Goal: Use online tool/utility: Utilize a website feature to perform a specific function

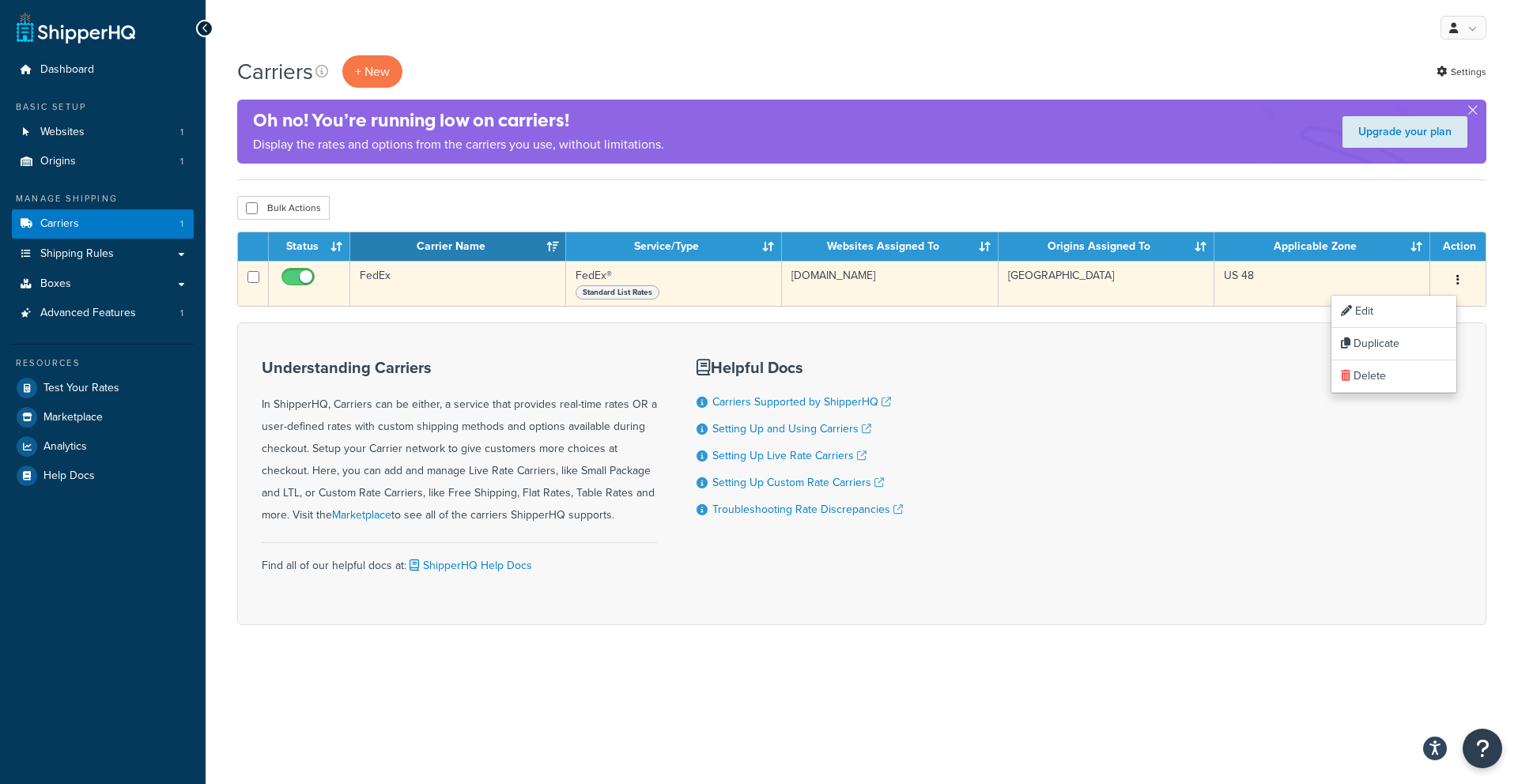
click at [1448, 272] on button "button" at bounding box center [1458, 281] width 22 height 25
click at [1451, 273] on button "button" at bounding box center [1458, 281] width 22 height 25
click at [1365, 315] on link "Edit" at bounding box center [1394, 311] width 125 height 32
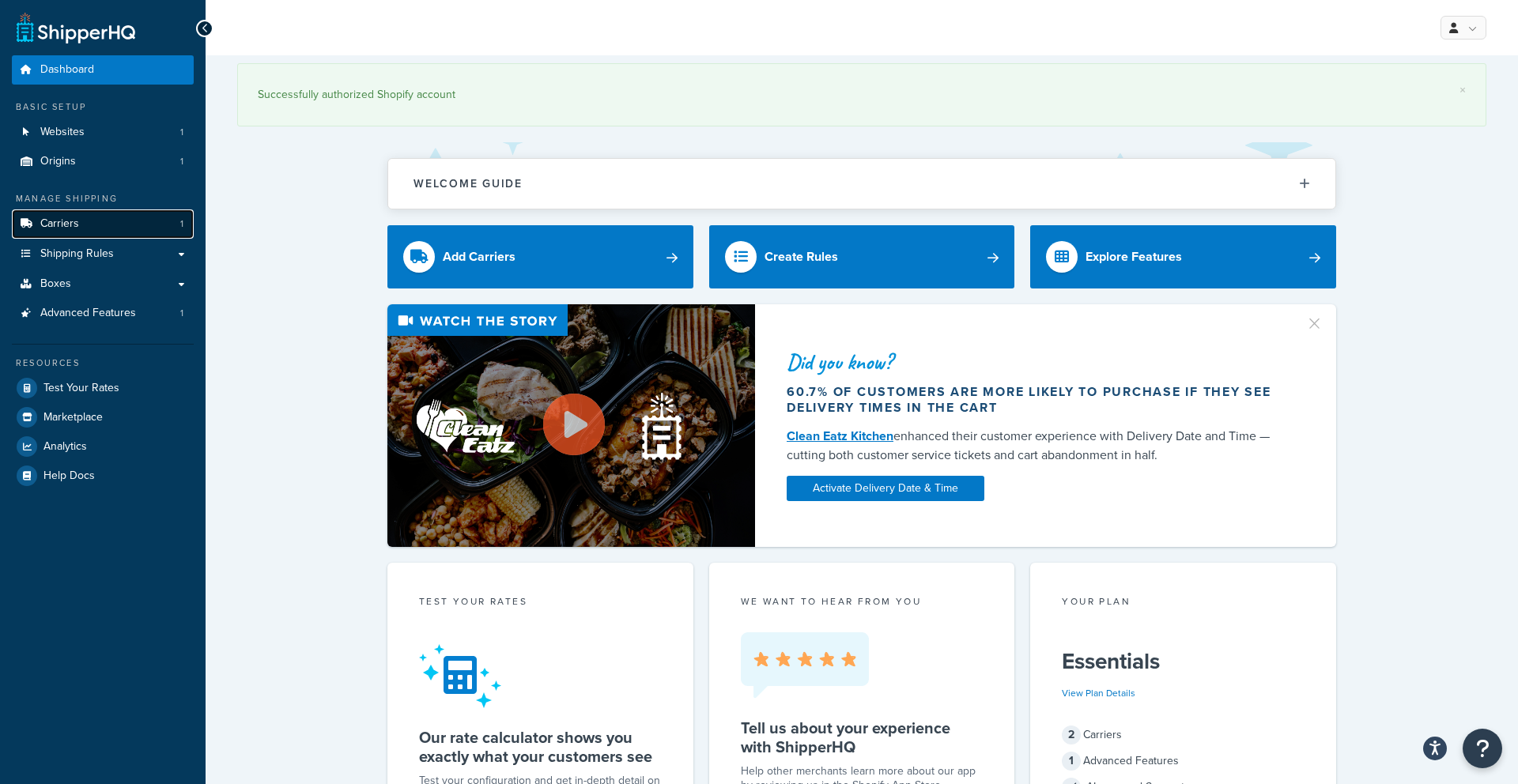
click at [95, 216] on link "Carriers 1" at bounding box center [102, 224] width 181 height 29
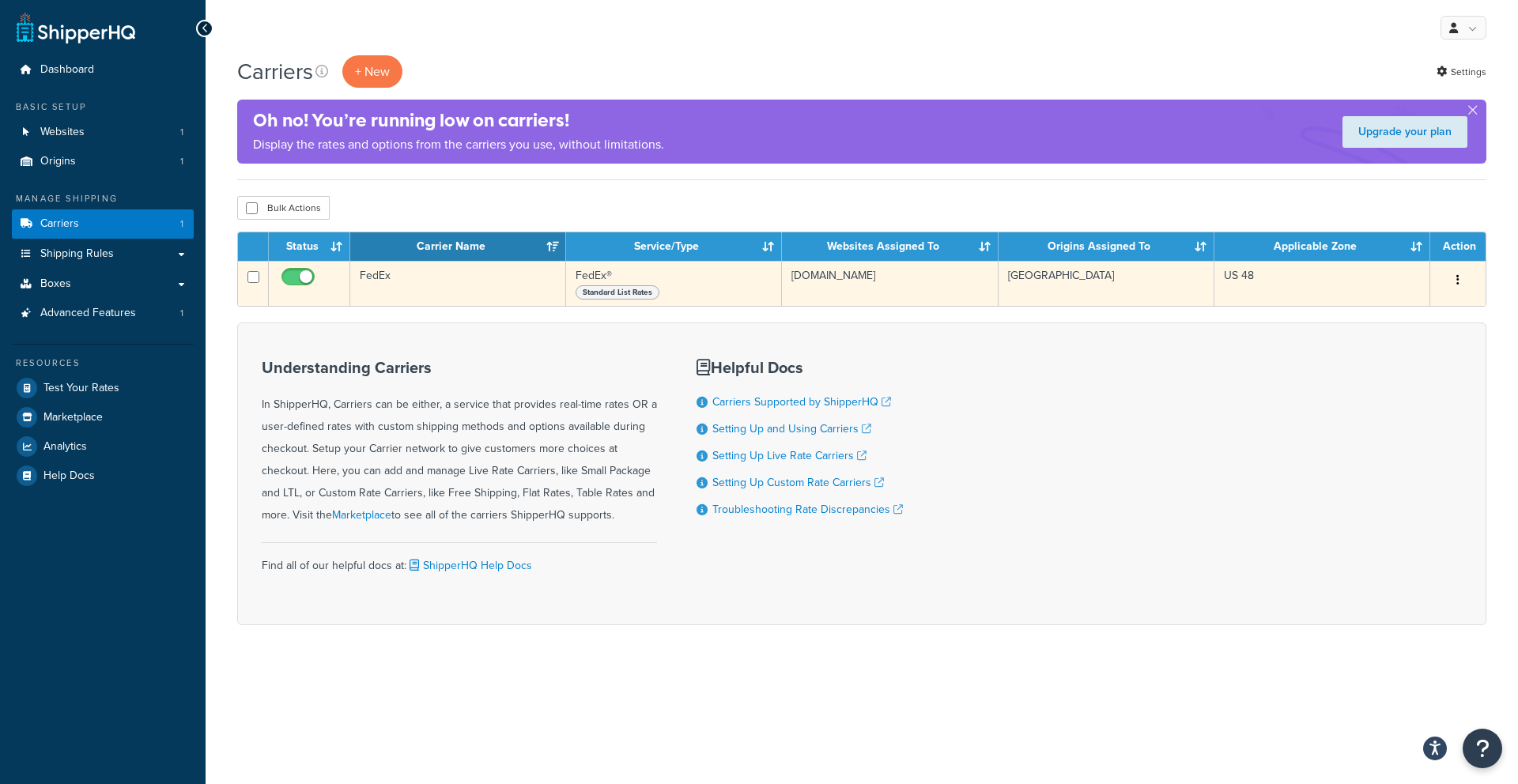
click at [1457, 281] on icon "button" at bounding box center [1458, 279] width 3 height 11
click at [1417, 311] on link "Edit" at bounding box center [1394, 311] width 125 height 32
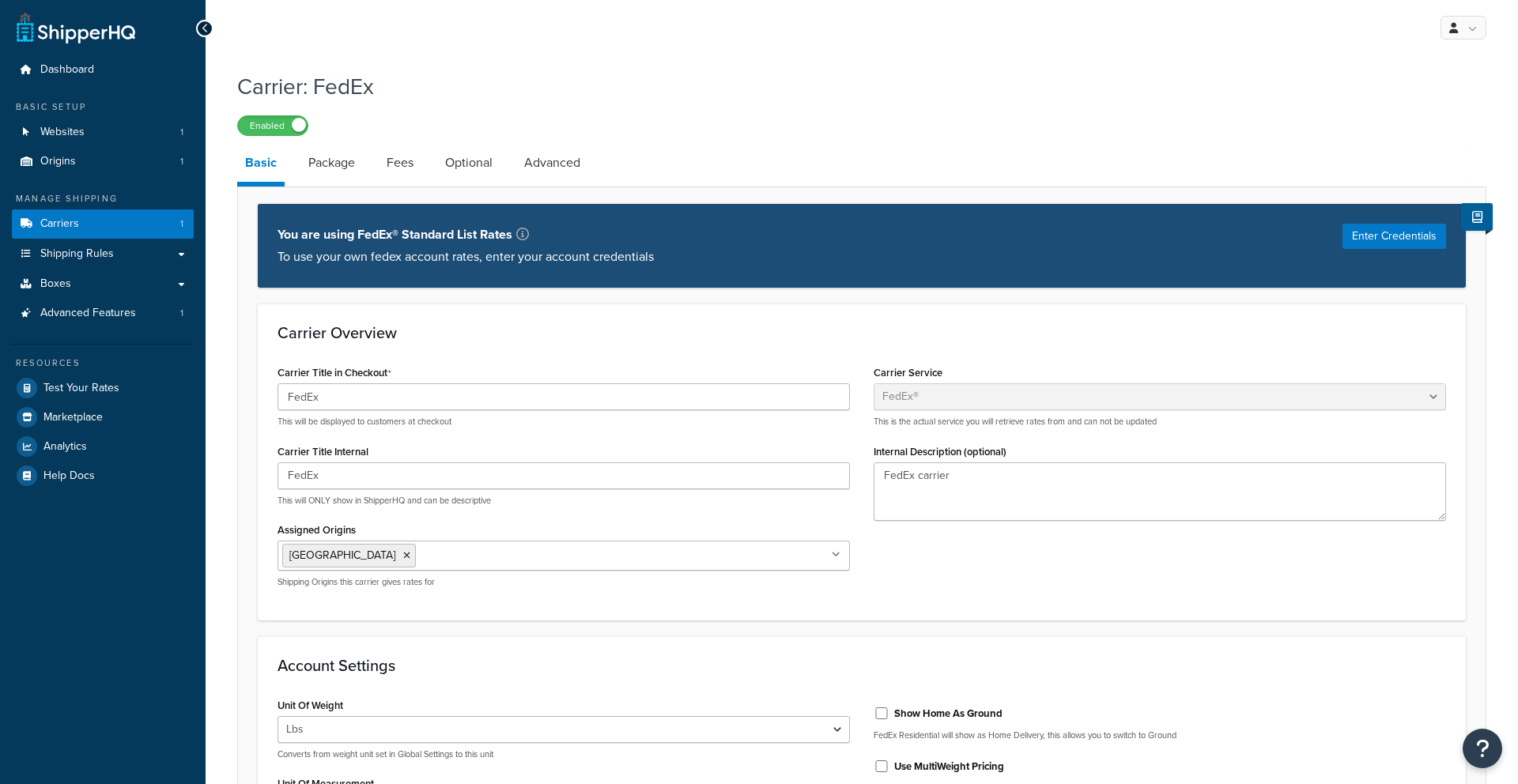
select select "fedEx"
select select "REGULAR_PICKUP"
select select "YOUR_PACKAGING"
click at [408, 171] on link "Fees" at bounding box center [400, 162] width 43 height 38
select select "AFTER"
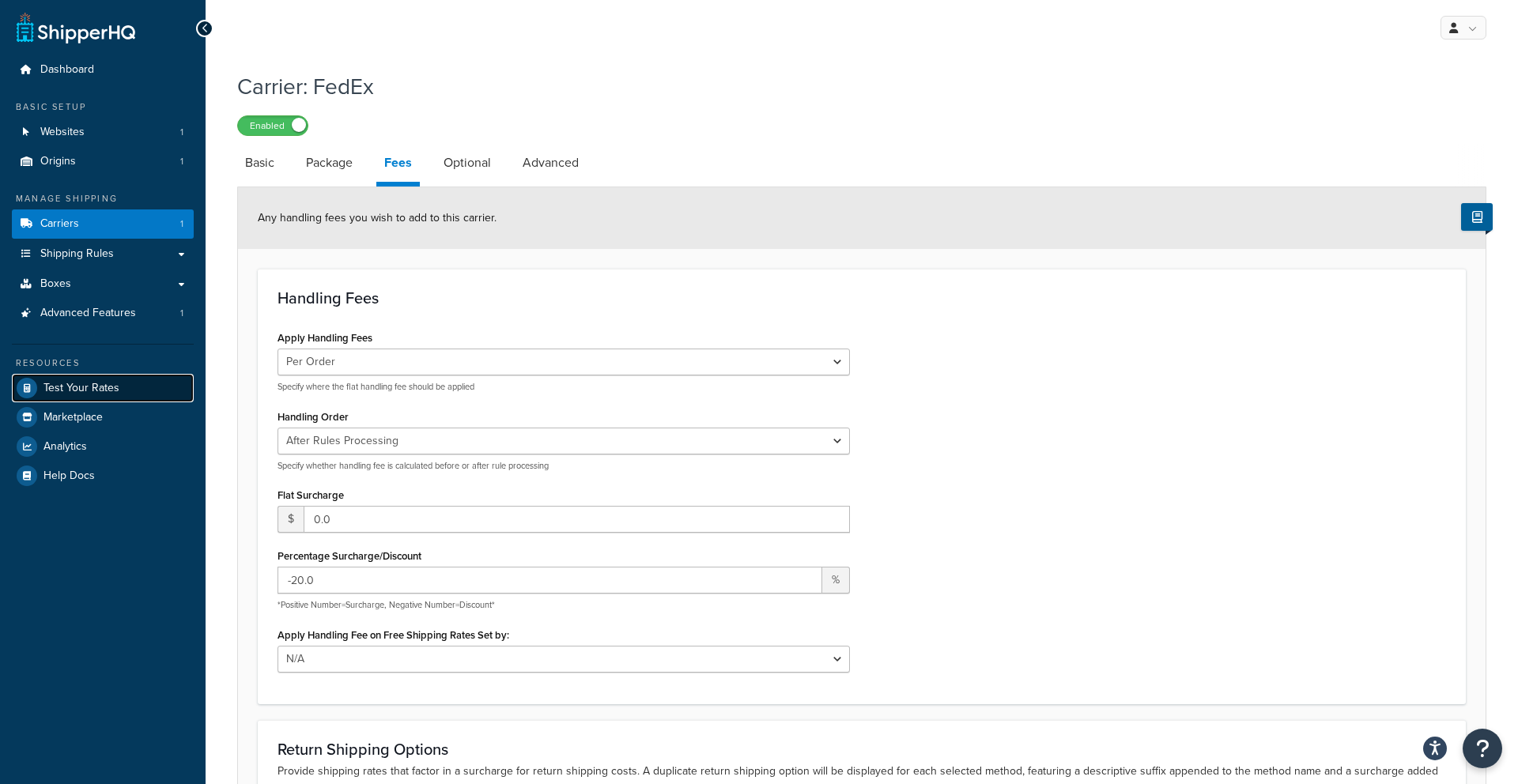
click at [143, 383] on link "Test Your Rates" at bounding box center [102, 387] width 181 height 28
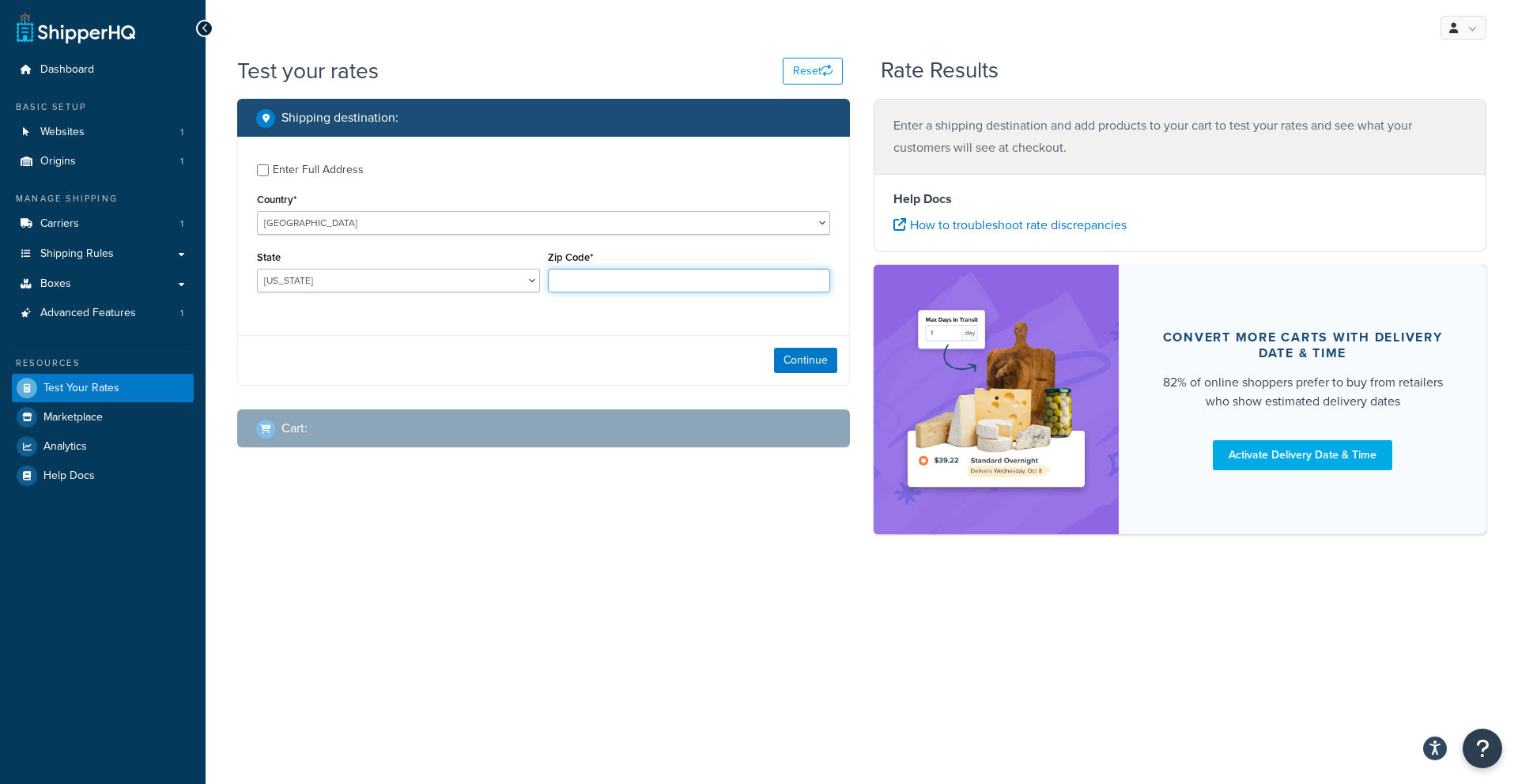
drag, startPoint x: 605, startPoint y: 286, endPoint x: 585, endPoint y: 286, distance: 20.0
click at [605, 286] on input "Zip Code*" at bounding box center [690, 281] width 283 height 23
type input "21122"
select select "MD"
click at [790, 357] on button "Continue" at bounding box center [805, 361] width 63 height 25
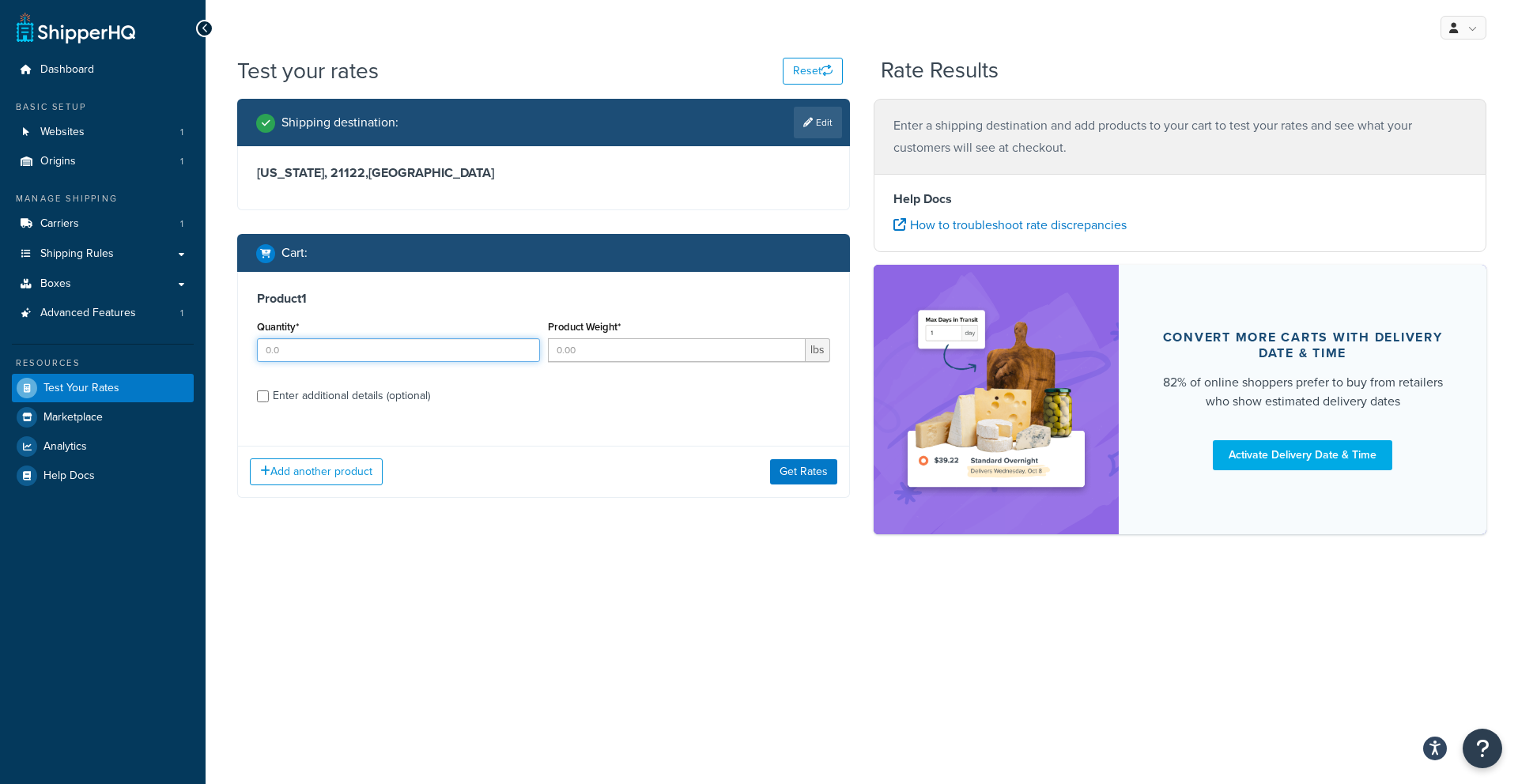
click at [506, 358] on input "Quantity*" at bounding box center [398, 350] width 283 height 23
type input "1"
click at [615, 356] on input "Product Weight*" at bounding box center [677, 350] width 259 height 23
type input "25"
click at [362, 393] on div "Enter additional details (optional)" at bounding box center [351, 396] width 157 height 22
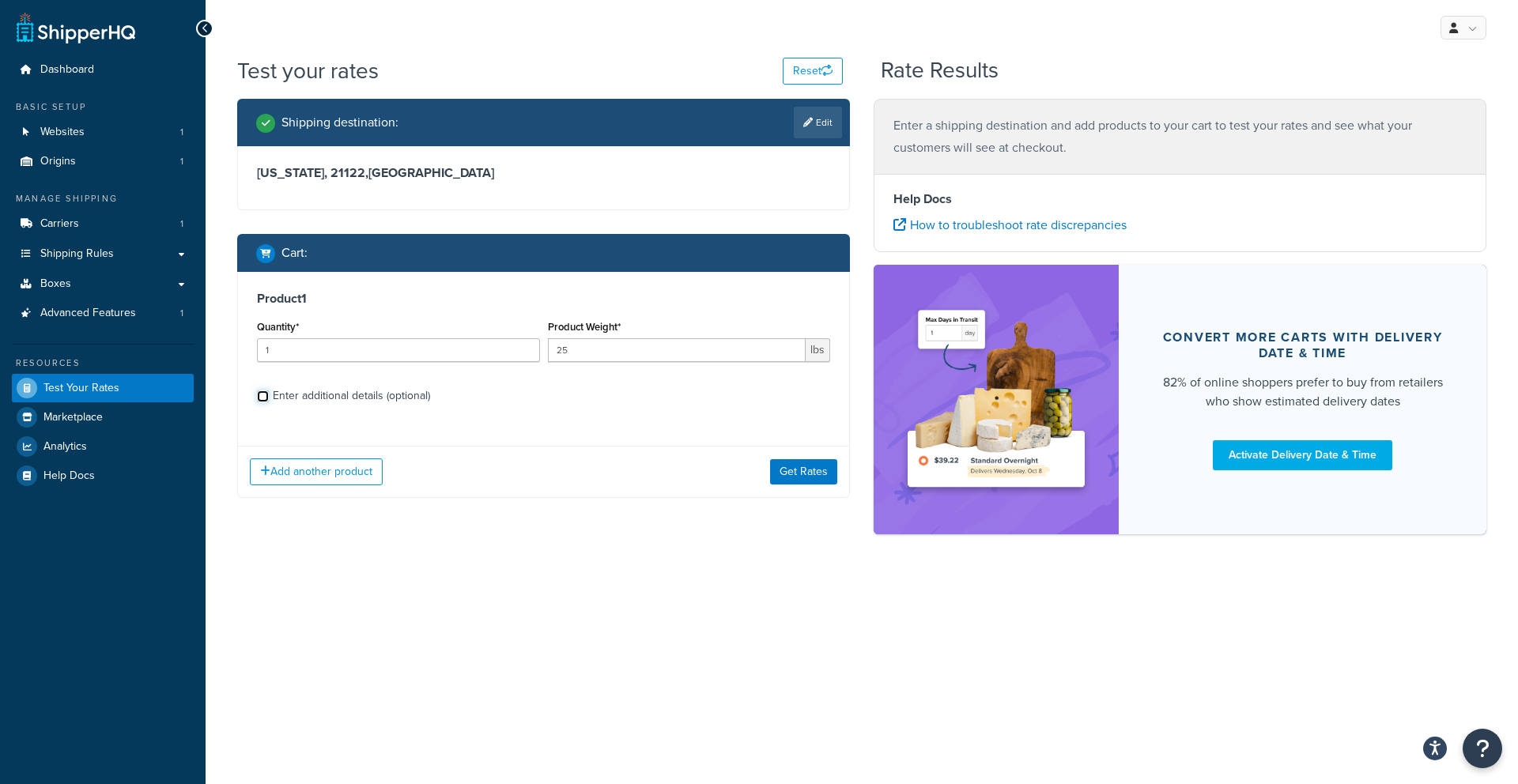
click at [269, 393] on input "Enter additional details (optional)" at bounding box center [262, 396] width 12 height 12
checkbox input "true"
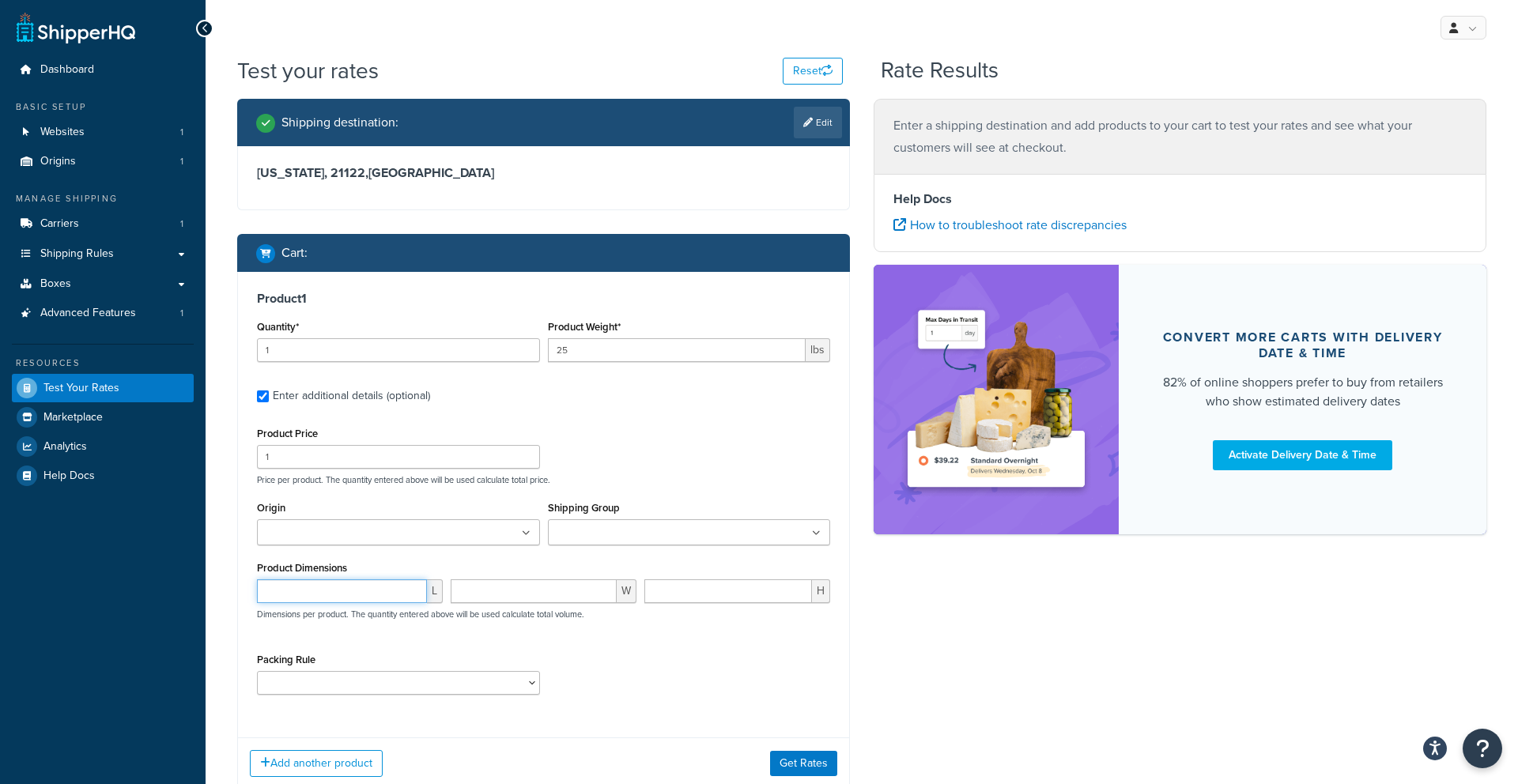
drag, startPoint x: 352, startPoint y: 590, endPoint x: 340, endPoint y: 585, distance: 13.0
click at [352, 590] on input "number" at bounding box center [341, 591] width 170 height 23
type input "37"
click at [482, 589] on input "number" at bounding box center [534, 591] width 166 height 23
type input "2"
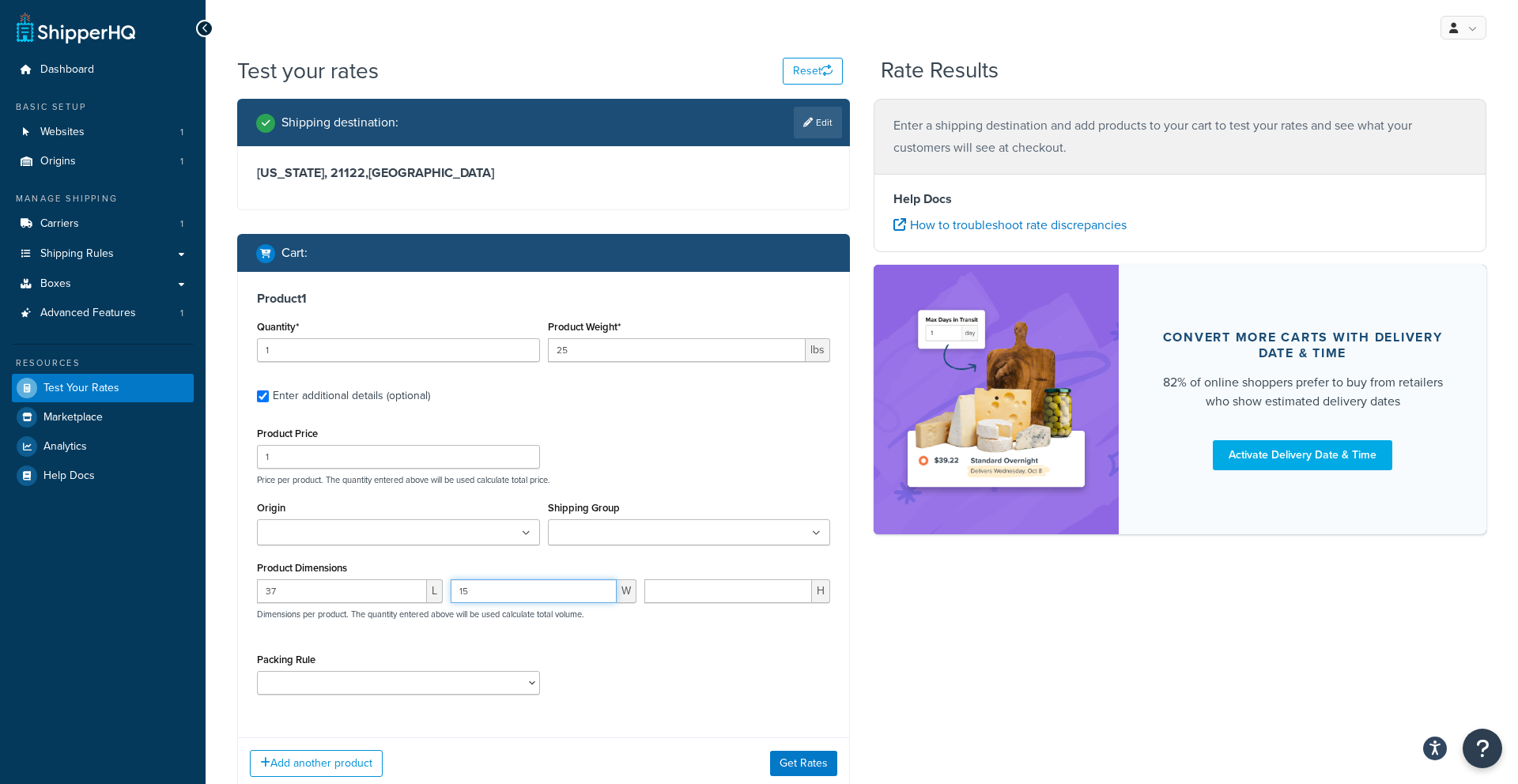
type input "15"
click at [666, 591] on input "number" at bounding box center [728, 591] width 168 height 23
type input "15"
click at [806, 764] on button "Get Rates" at bounding box center [803, 764] width 67 height 25
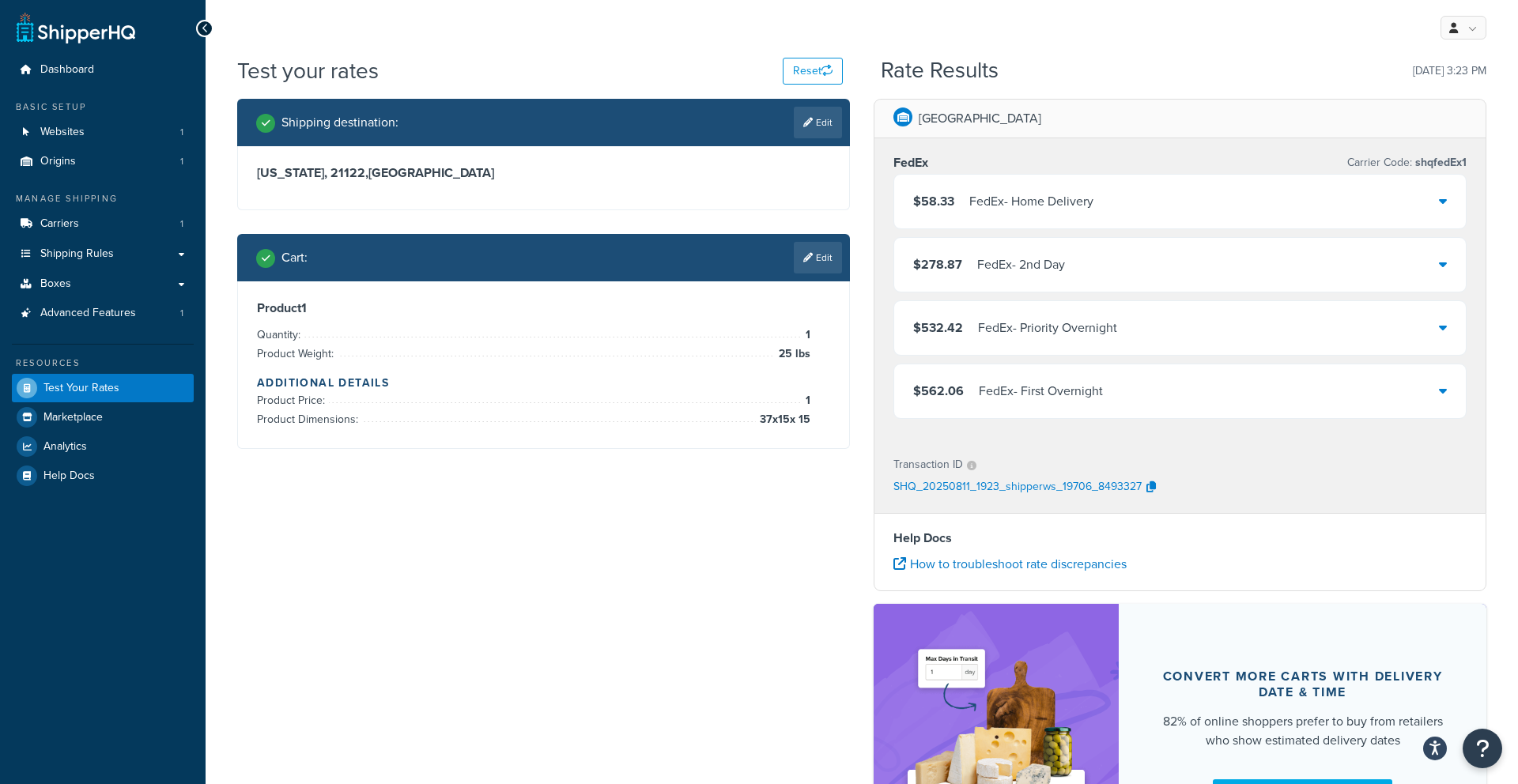
click at [1090, 200] on div "FedEx - Home Delivery" at bounding box center [1030, 201] width 124 height 22
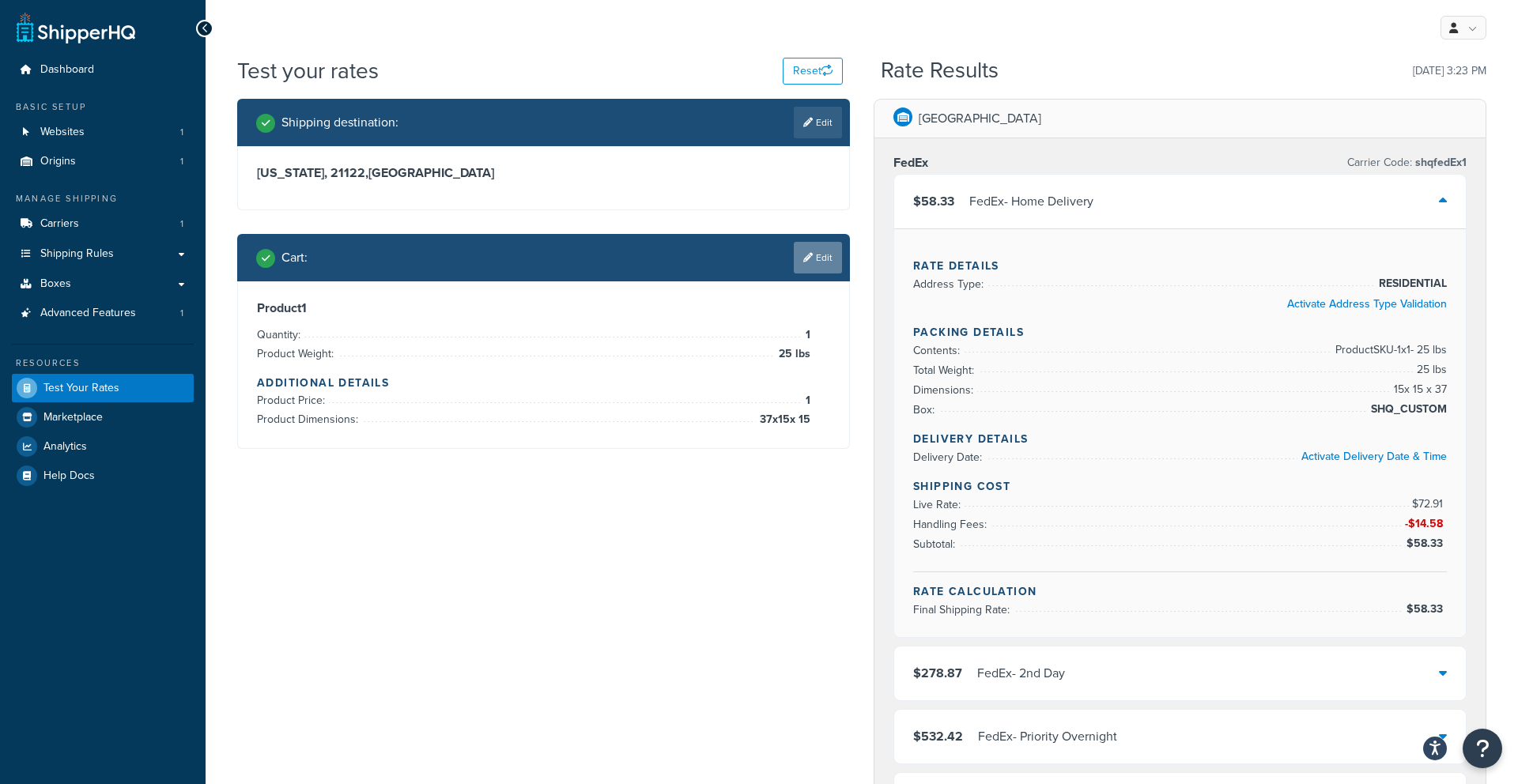
click at [813, 273] on link "Edit" at bounding box center [818, 257] width 48 height 31
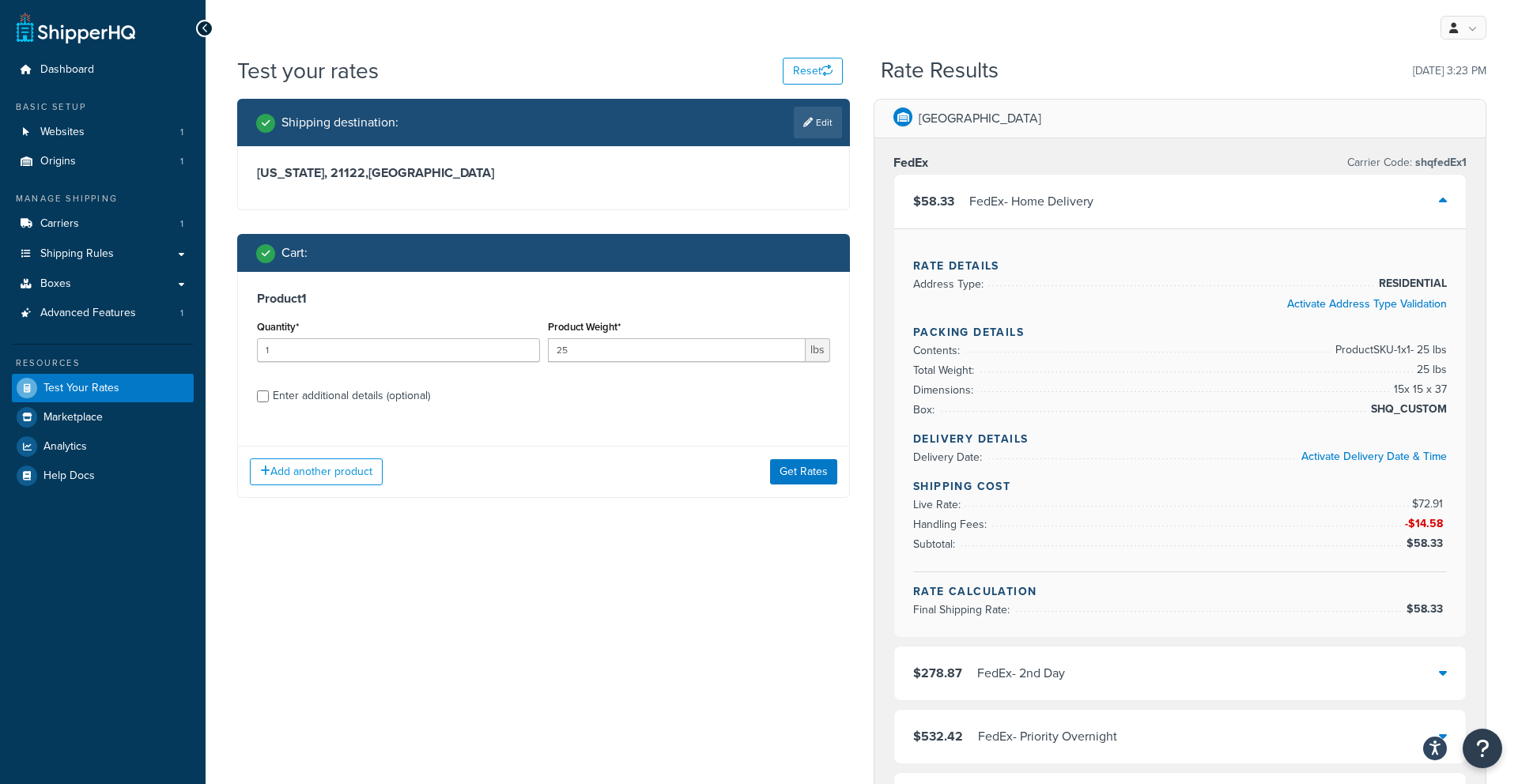
drag, startPoint x: 408, startPoint y: 397, endPoint x: 535, endPoint y: 418, distance: 128.7
click at [409, 397] on div "Enter additional details (optional)" at bounding box center [351, 396] width 157 height 22
click at [269, 397] on input "Enter additional details (optional)" at bounding box center [262, 396] width 12 height 12
checkbox input "true"
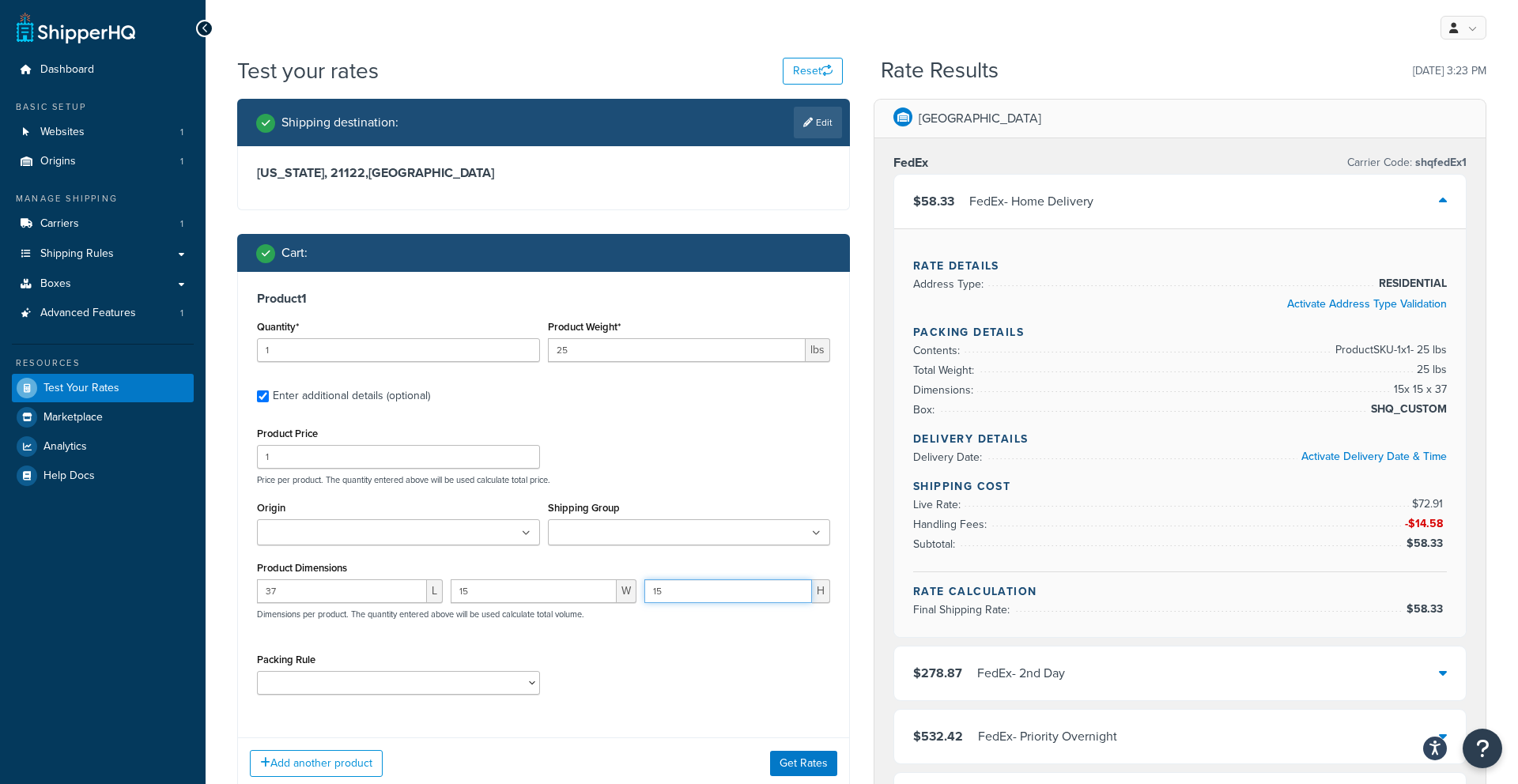
click at [685, 592] on input "15" at bounding box center [728, 591] width 168 height 23
type input "12"
click at [823, 761] on button "Get Rates" at bounding box center [803, 764] width 67 height 25
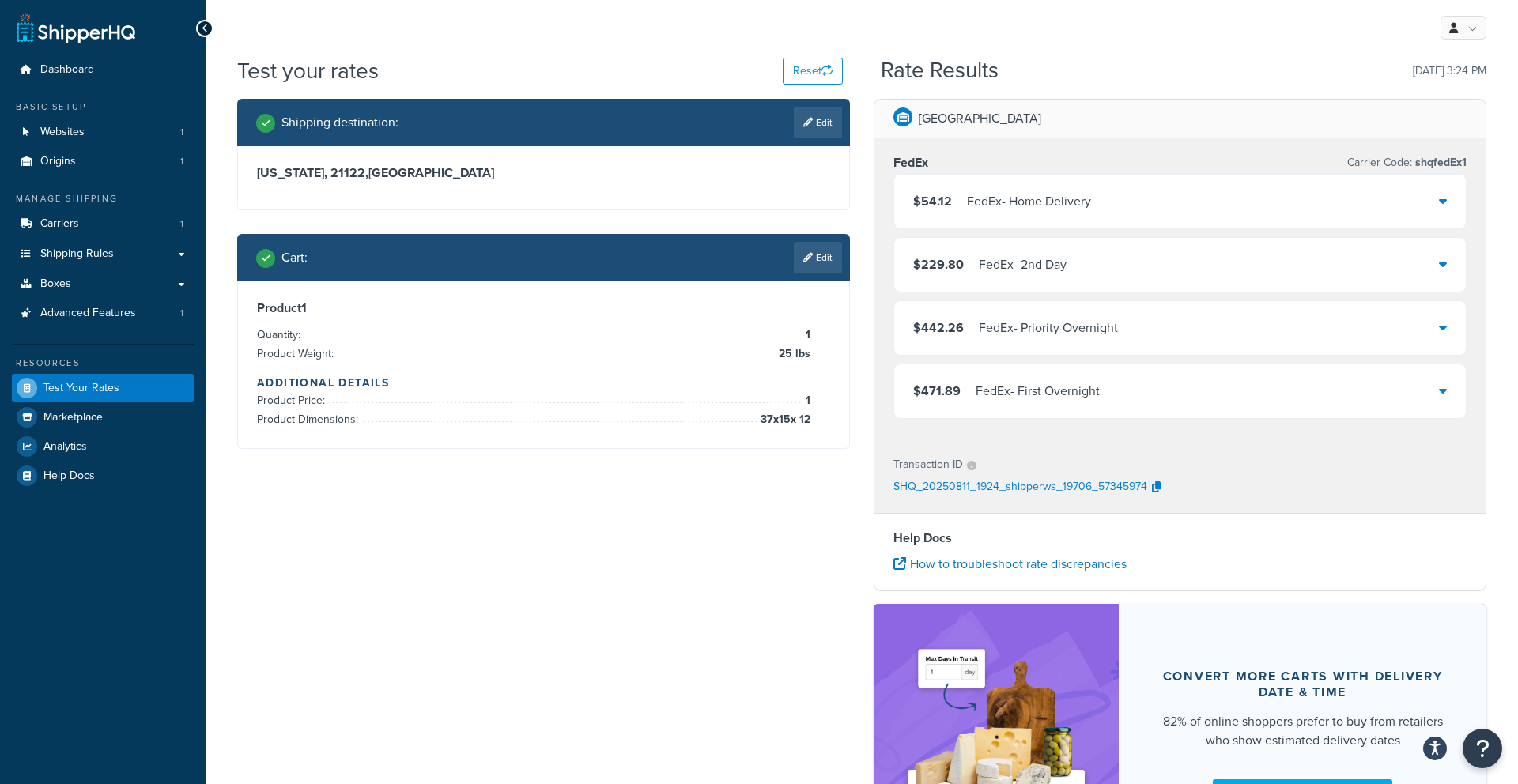
click at [1156, 217] on div "$54.12 FedEx - Home Delivery" at bounding box center [1180, 201] width 572 height 54
